Goal: Communication & Community: Ask a question

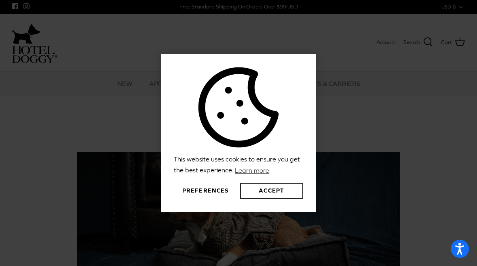
click at [289, 199] on button "Accept" at bounding box center [271, 191] width 63 height 16
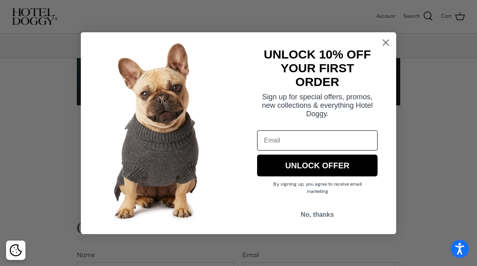
scroll to position [136, 0]
click at [389, 49] on circle "Close dialog" at bounding box center [385, 42] width 13 height 13
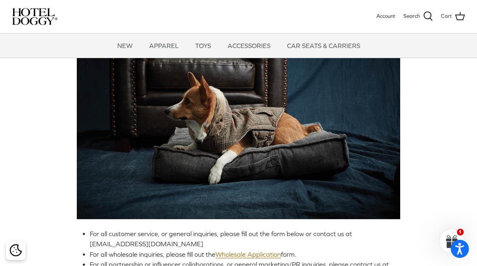
scroll to position [0, 0]
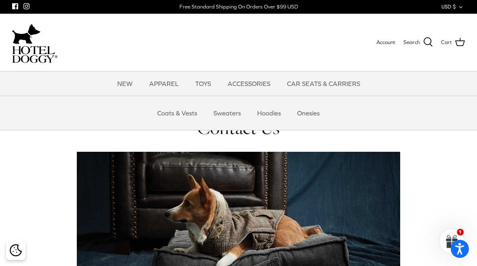
click at [182, 114] on link "Coats & Vests" at bounding box center [177, 113] width 55 height 24
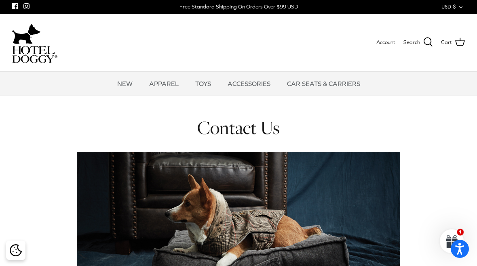
click at [259, 132] on h1 "Contact Us" at bounding box center [238, 127] width 453 height 23
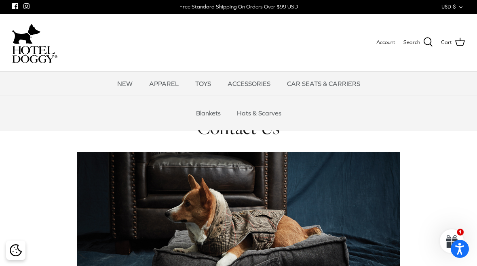
click at [270, 111] on link "Hats & Scarves" at bounding box center [259, 113] width 59 height 24
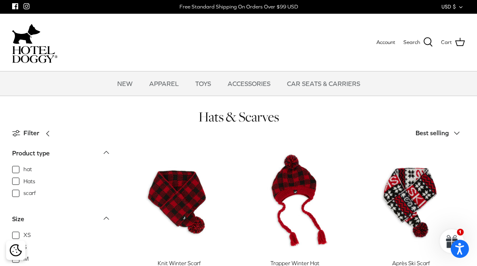
click at [130, 79] on link "NEW" at bounding box center [125, 84] width 30 height 24
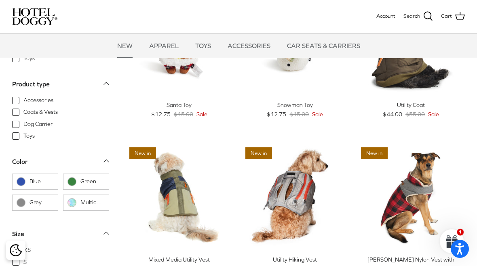
scroll to position [257, 0]
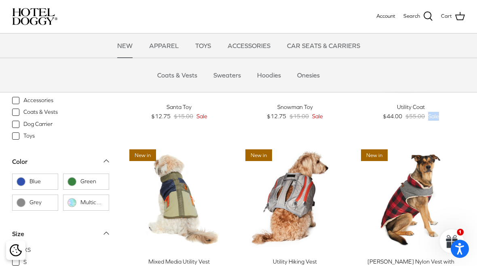
click at [243, 76] on link "Sweaters" at bounding box center [227, 75] width 42 height 24
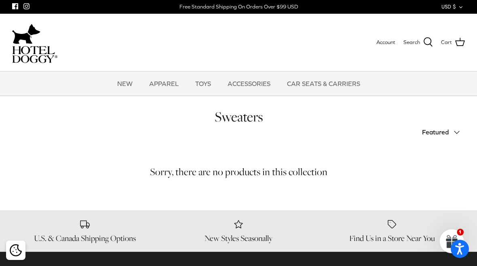
click at [204, 84] on link "TOYS" at bounding box center [203, 84] width 30 height 24
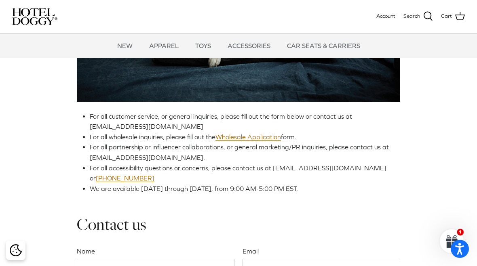
scroll to position [139, 0]
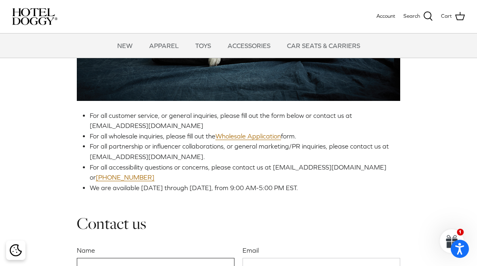
click at [120, 266] on input "Name" at bounding box center [156, 268] width 158 height 21
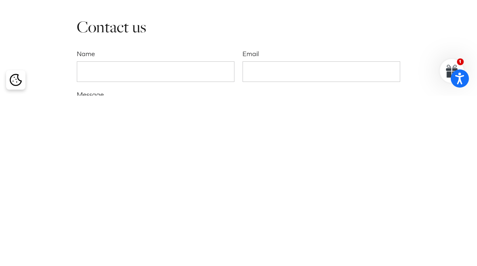
scroll to position [336, 0]
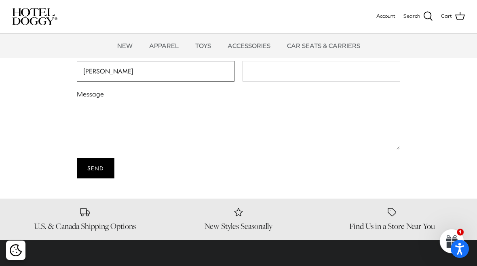
type input "[PERSON_NAME]"
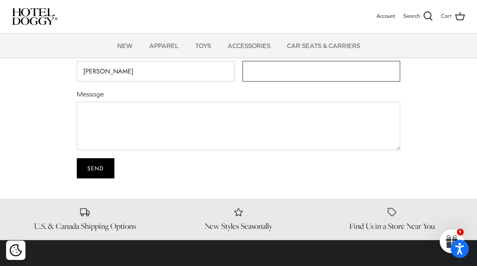
click at [273, 65] on input "Email" at bounding box center [321, 71] width 158 height 21
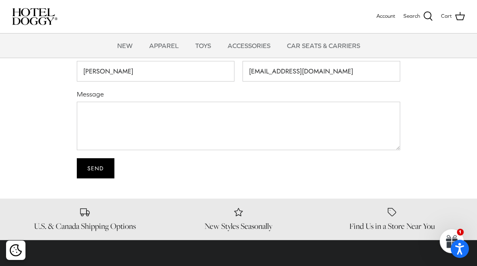
type input "[EMAIL_ADDRESS][DOMAIN_NAME]"
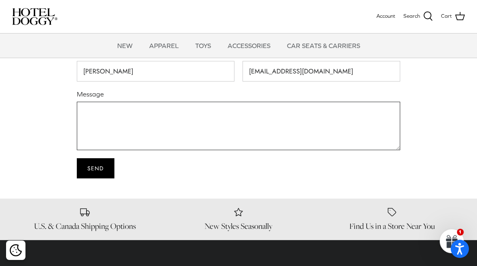
click at [95, 108] on textarea "Message" at bounding box center [238, 126] width 323 height 48
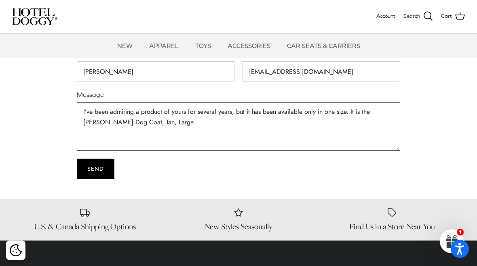
click at [82, 109] on textarea "I’ve been admiring a product of yours for several years, but it has been availa…" at bounding box center [238, 126] width 323 height 48
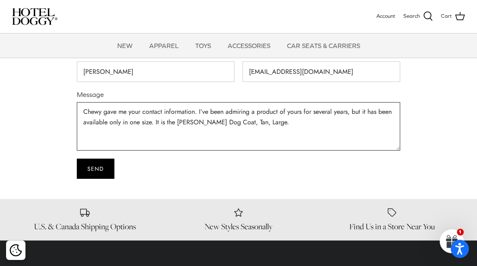
click at [270, 121] on textarea "Chewy gave me your contact information. I’ve been admiring a product of yours f…" at bounding box center [238, 126] width 323 height 48
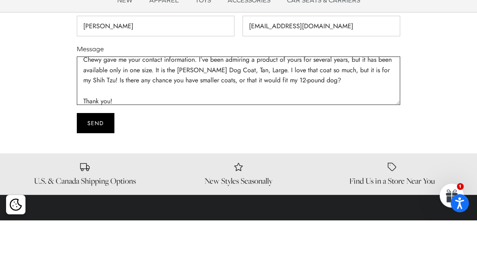
type textarea "Chewy gave me your contact information. I’ve been admiring a product of yours f…"
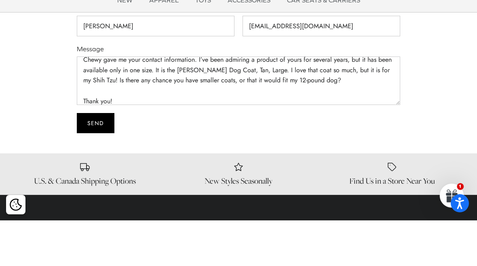
click at [103, 159] on input "Send" at bounding box center [96, 169] width 38 height 20
